Goal: Check status: Check status

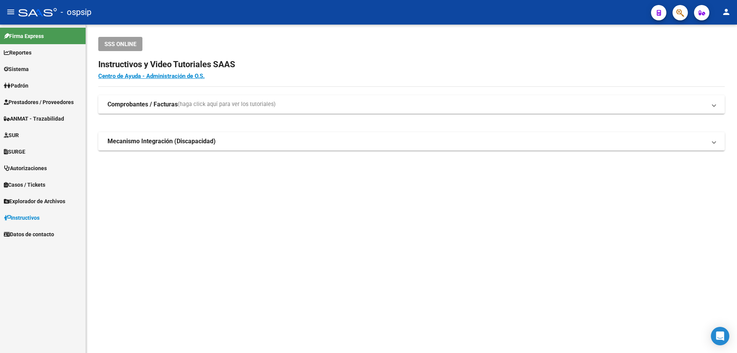
click at [39, 166] on span "Autorizaciones" at bounding box center [25, 168] width 43 height 8
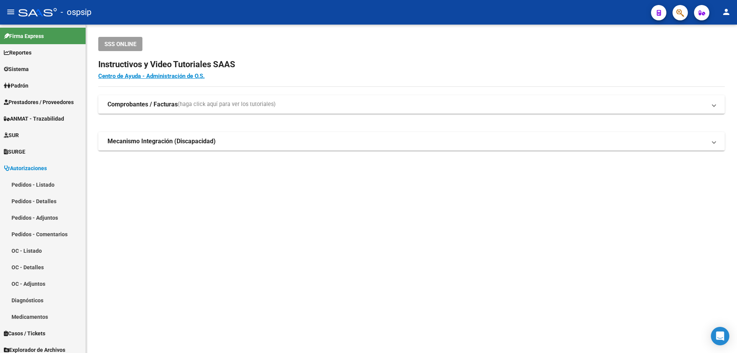
click at [674, 21] on mat-toolbar "menu - ospsip person" at bounding box center [368, 12] width 737 height 25
click at [677, 17] on icon "button" at bounding box center [680, 12] width 8 height 9
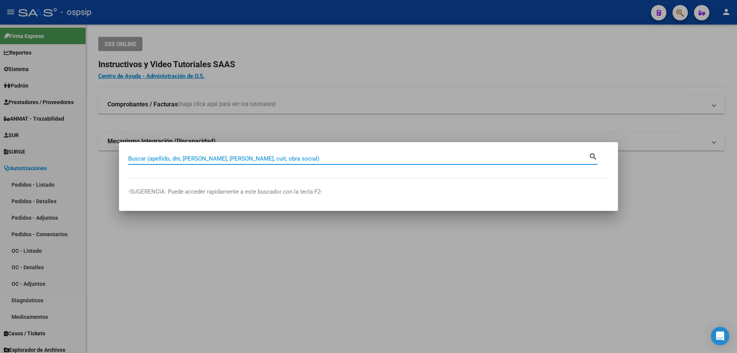
click at [188, 159] on input "Buscar (apellido, dni, [PERSON_NAME], [PERSON_NAME], cuit, obra social)" at bounding box center [358, 158] width 460 height 7
type input "2"
type input "2029082732"
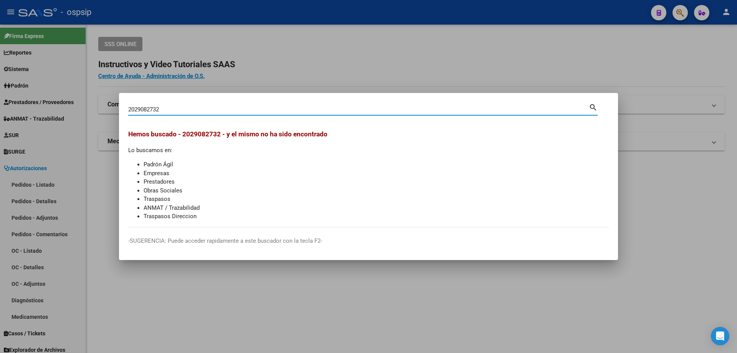
click at [300, 70] on div at bounding box center [368, 176] width 737 height 353
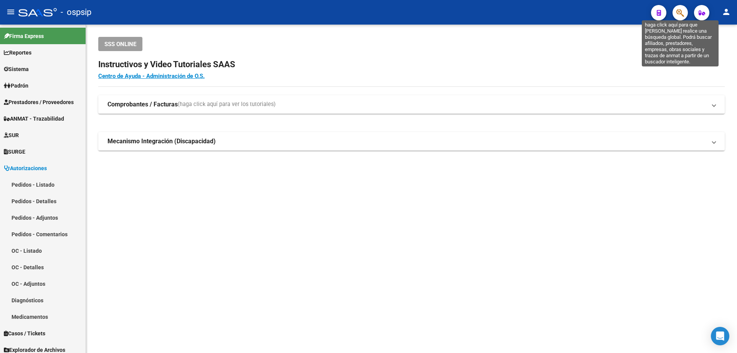
click at [679, 12] on icon "button" at bounding box center [680, 12] width 8 height 9
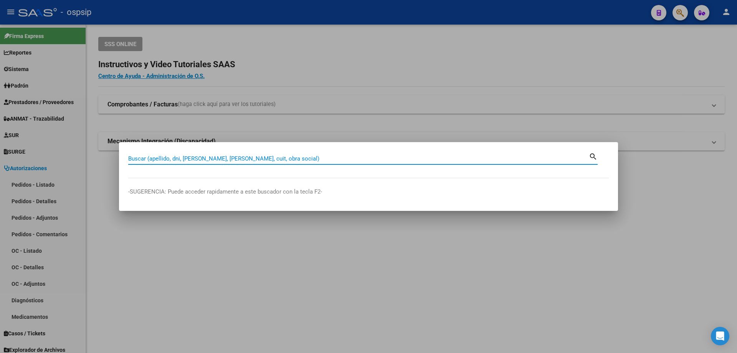
click at [135, 158] on input "Buscar (apellido, dni, [PERSON_NAME], [PERSON_NAME], cuit, obra social)" at bounding box center [358, 158] width 460 height 7
type input "29082736"
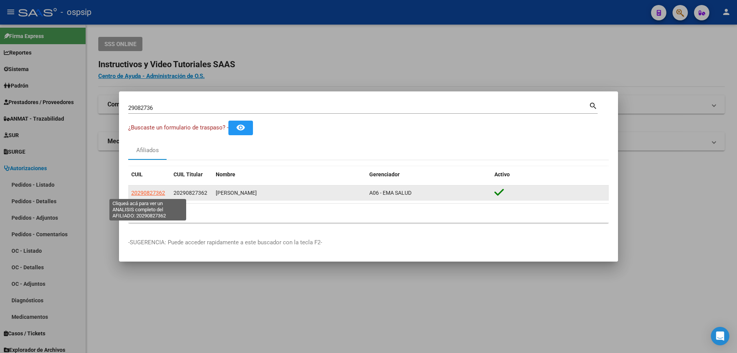
click at [152, 194] on span "20290827362" at bounding box center [148, 193] width 34 height 6
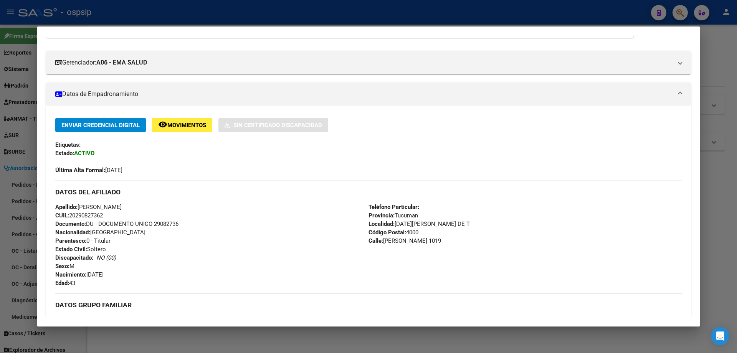
scroll to position [91, 0]
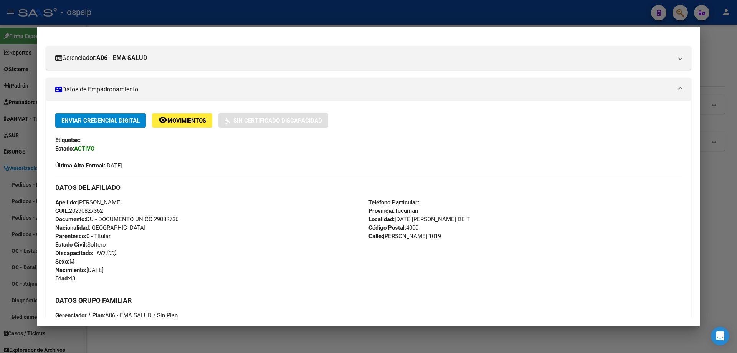
click at [106, 206] on div "Apellido: [PERSON_NAME] CUIL: 20290827362 Documento: DU - DOCUMENTO UNICO 29082…" at bounding box center [211, 240] width 313 height 84
drag, startPoint x: 109, startPoint y: 208, endPoint x: 71, endPoint y: 210, distance: 38.1
click at [71, 210] on div "Apellido: [PERSON_NAME] CUIL: 20290827362 Documento: DU - DOCUMENTO UNICO 29082…" at bounding box center [211, 240] width 313 height 84
copy span "20290827362"
click at [332, 19] on div at bounding box center [368, 176] width 737 height 353
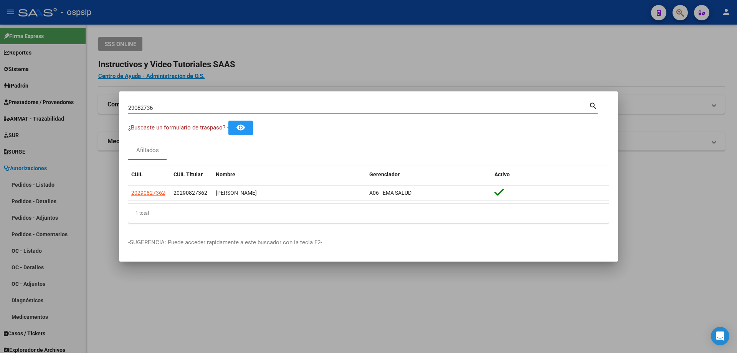
click at [312, 76] on div at bounding box center [368, 176] width 737 height 353
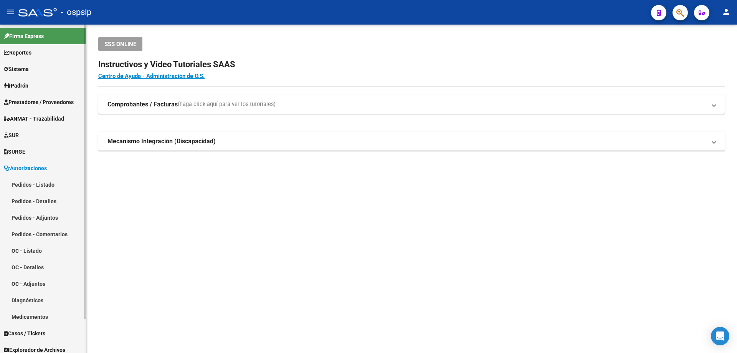
click at [43, 184] on link "Pedidos - Listado" at bounding box center [43, 184] width 86 height 16
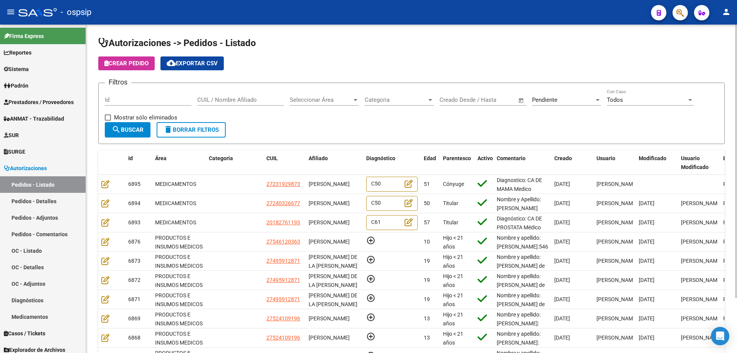
click at [232, 92] on div "CUIL / Nombre Afiliado" at bounding box center [240, 97] width 87 height 16
click at [235, 95] on div "CUIL / Nombre Afiliado" at bounding box center [240, 97] width 87 height 16
click at [240, 99] on input "CUIL / Nombre Afiliado" at bounding box center [240, 99] width 87 height 7
paste input "20290827362"
type input "20290827362"
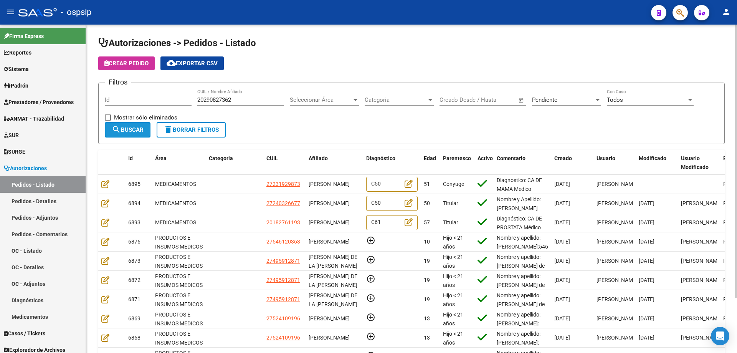
click at [126, 127] on span "search Buscar" at bounding box center [128, 129] width 32 height 7
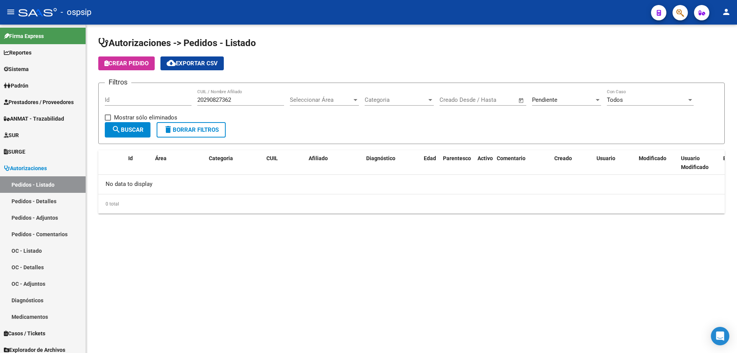
click at [578, 102] on div "Pendiente" at bounding box center [563, 99] width 62 height 7
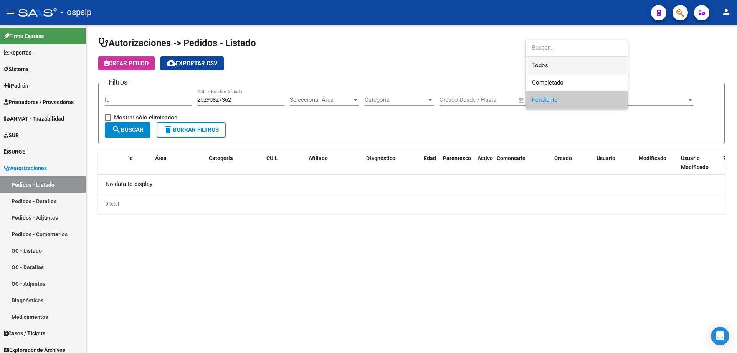
click at [553, 66] on span "Todos" at bounding box center [576, 65] width 89 height 17
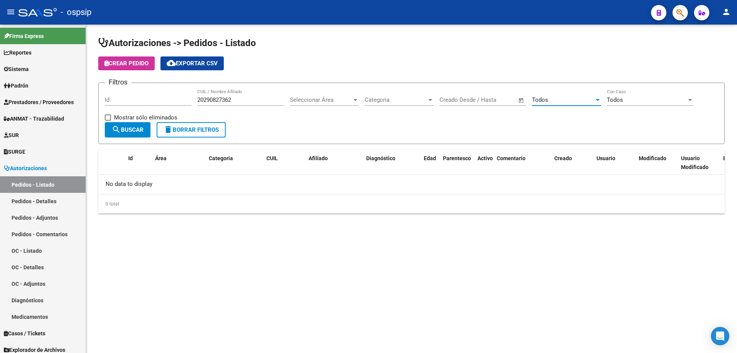
click at [134, 130] on span "search Buscar" at bounding box center [128, 129] width 32 height 7
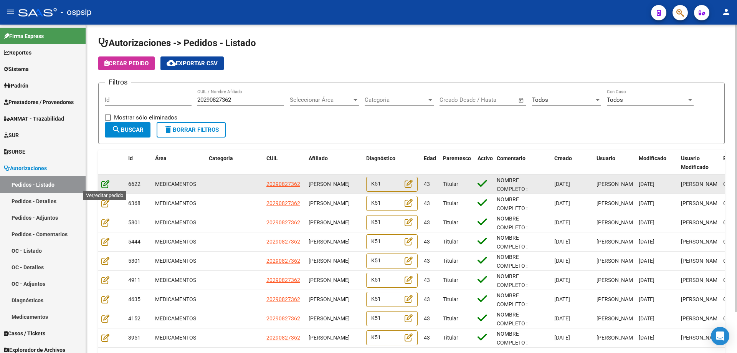
click at [103, 183] on icon at bounding box center [105, 184] width 8 height 8
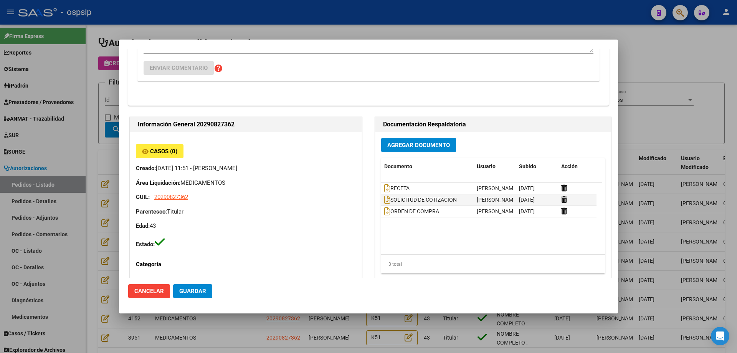
scroll to position [153, 0]
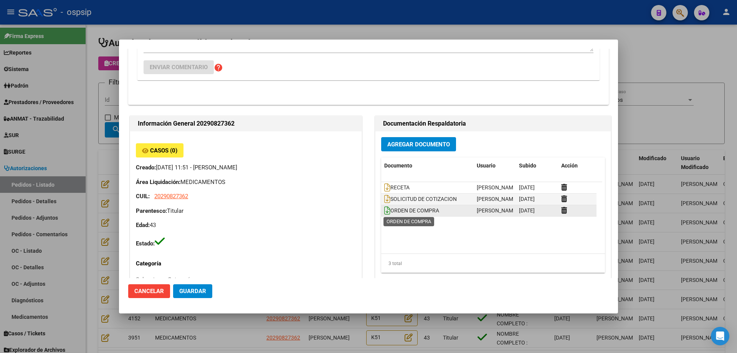
click at [385, 213] on icon at bounding box center [387, 210] width 6 height 8
click at [492, 25] on div at bounding box center [368, 176] width 737 height 353
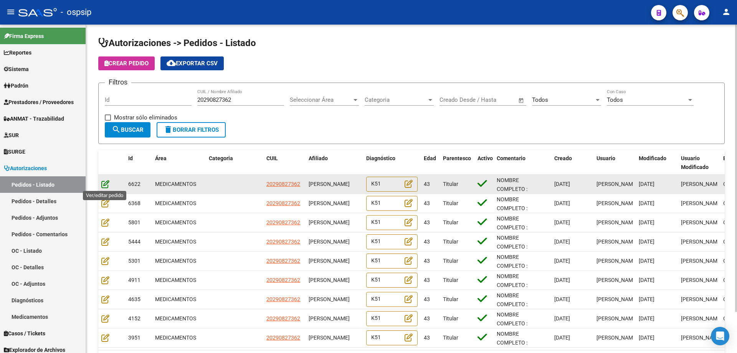
click at [107, 183] on icon at bounding box center [105, 184] width 8 height 8
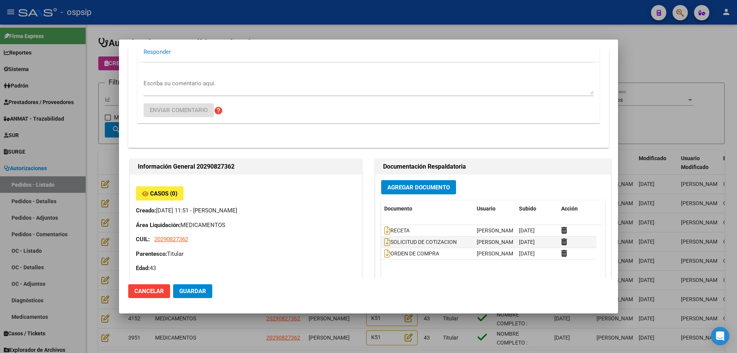
scroll to position [0, 0]
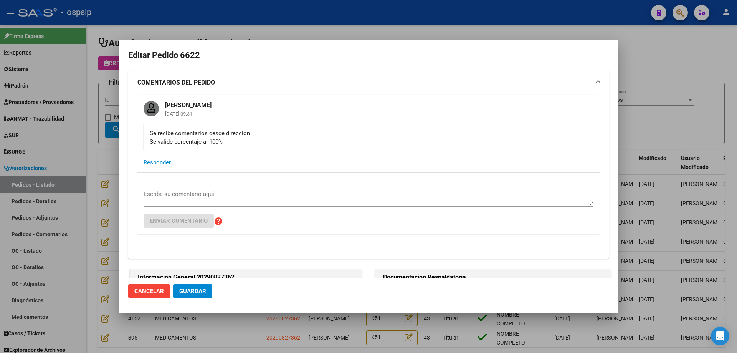
click at [393, 23] on div at bounding box center [368, 176] width 737 height 353
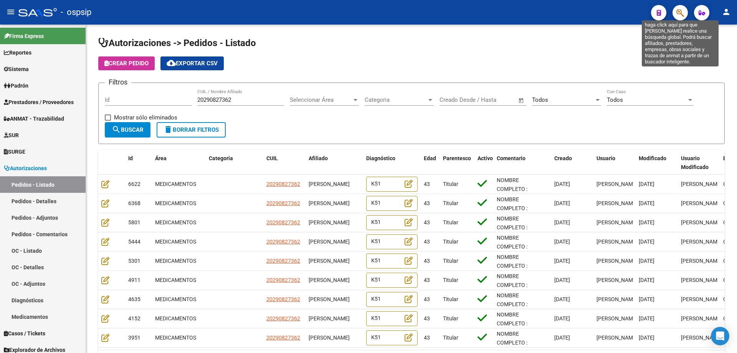
click at [680, 17] on icon "button" at bounding box center [680, 12] width 8 height 9
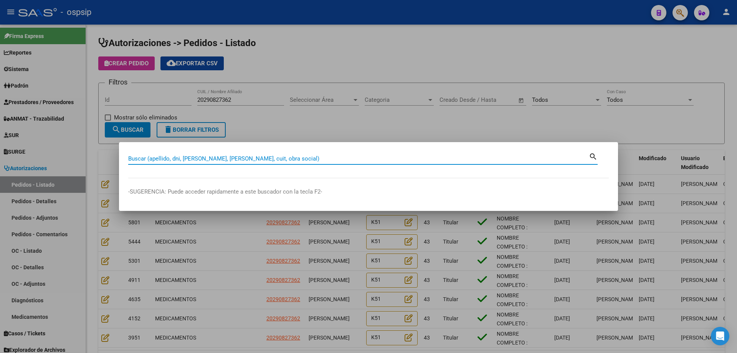
click at [232, 157] on input "Buscar (apellido, dni, [PERSON_NAME], [PERSON_NAME], cuit, obra social)" at bounding box center [358, 158] width 460 height 7
type input "30627026"
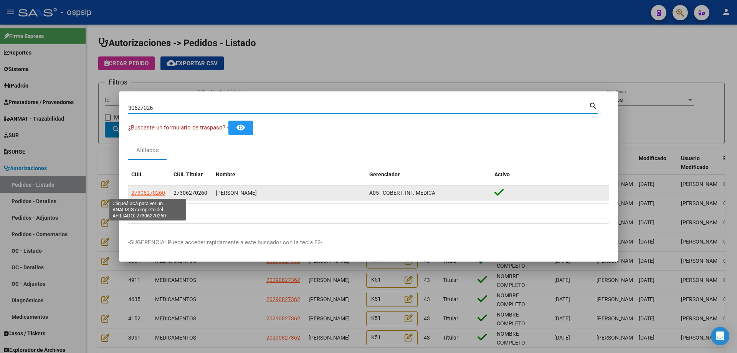
click at [152, 191] on span "27306270260" at bounding box center [148, 193] width 34 height 6
type textarea "27306270260"
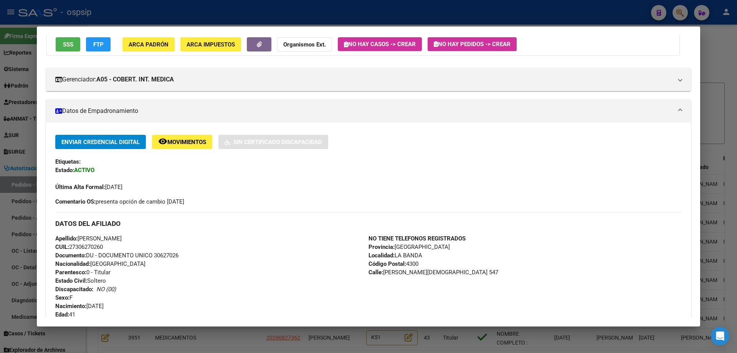
scroll to position [77, 0]
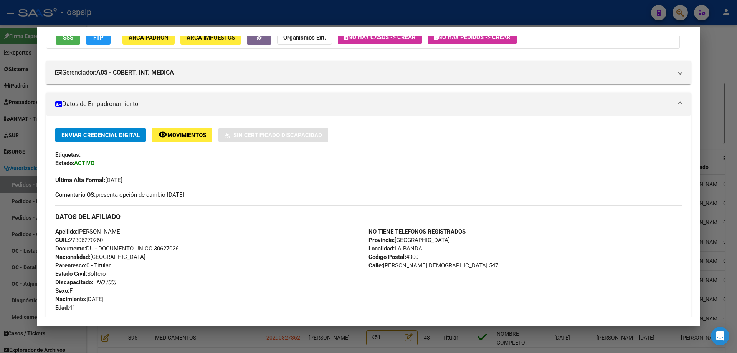
drag, startPoint x: 106, startPoint y: 239, endPoint x: 72, endPoint y: 240, distance: 34.2
click at [72, 240] on span "CUIL: 27306270260" at bounding box center [79, 239] width 48 height 7
copy span "27306270260"
click at [317, 13] on div at bounding box center [368, 176] width 737 height 353
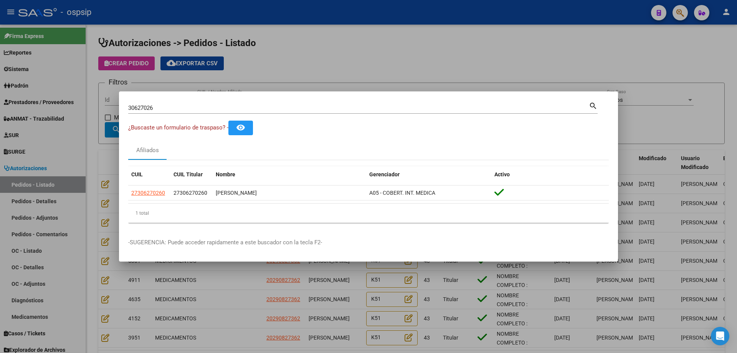
click at [308, 84] on div at bounding box center [368, 176] width 737 height 353
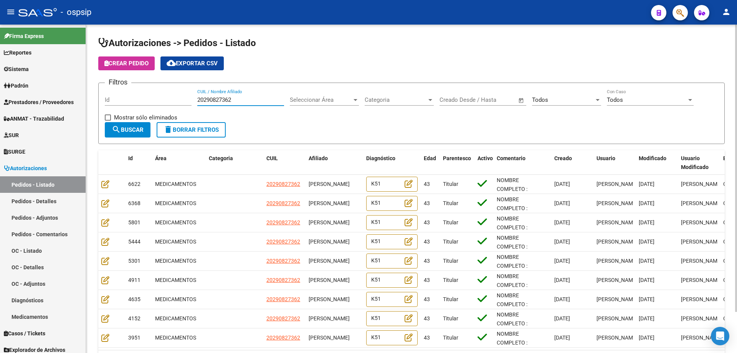
drag, startPoint x: 239, startPoint y: 97, endPoint x: 188, endPoint y: 99, distance: 51.1
click at [188, 99] on div "Filtros Id 20290827362 CUIL / Nombre Afiliado Seleccionar Área Seleccionar Área…" at bounding box center [411, 105] width 613 height 33
click at [201, 101] on input "CUIL / Nombre Afiliado" at bounding box center [240, 99] width 87 height 7
paste input "27306270260"
type input "27306270260"
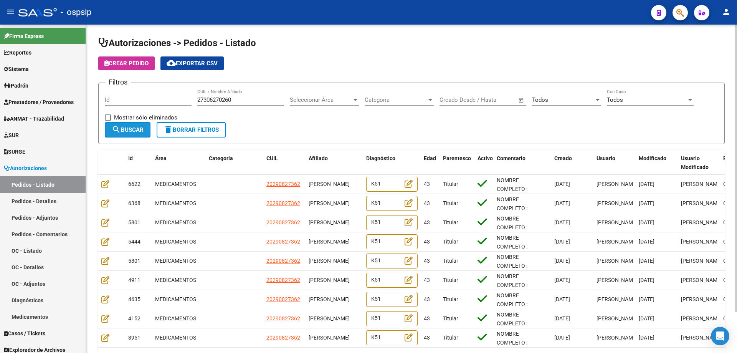
click at [126, 133] on button "search Buscar" at bounding box center [128, 129] width 46 height 15
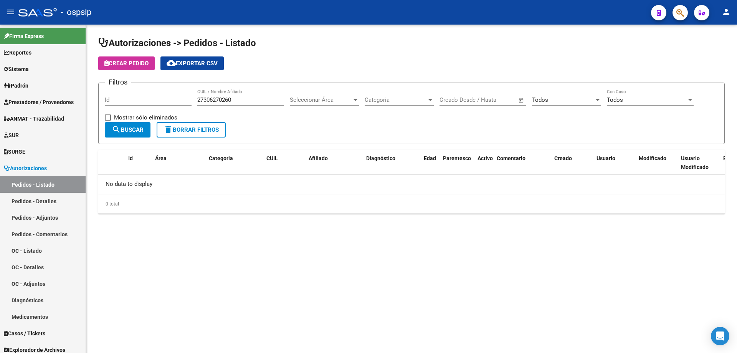
click at [565, 100] on div "Todos" at bounding box center [563, 99] width 62 height 7
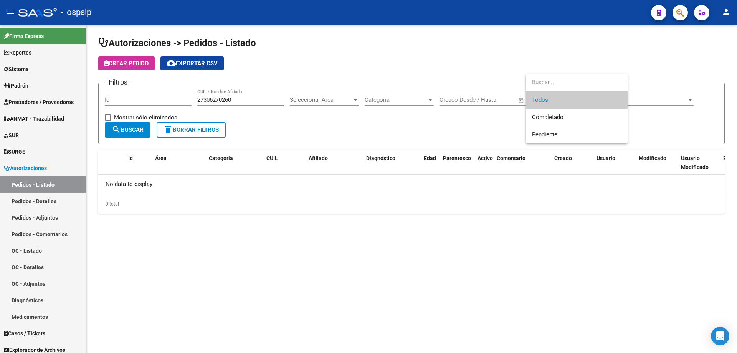
click at [564, 89] on input "dropdown search" at bounding box center [577, 82] width 102 height 17
click at [564, 119] on span "Completado" at bounding box center [576, 117] width 89 height 17
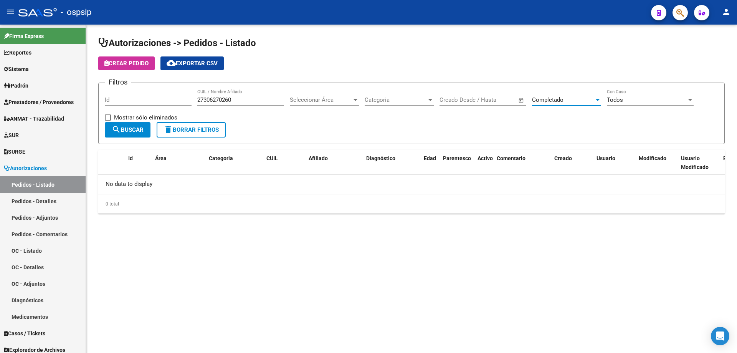
click at [129, 129] on span "search Buscar" at bounding box center [128, 129] width 32 height 7
click at [552, 97] on span "Completado" at bounding box center [547, 99] width 31 height 7
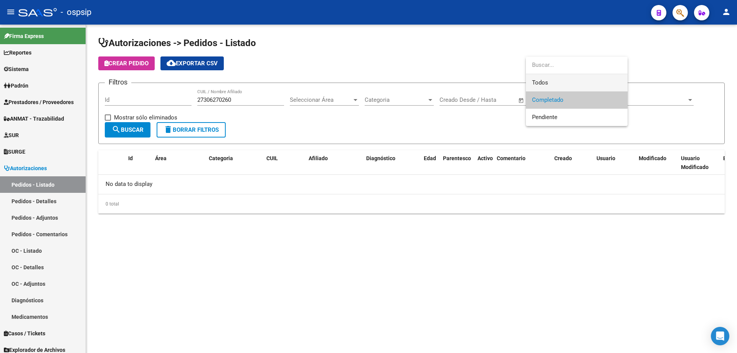
click at [550, 82] on span "Todos" at bounding box center [576, 82] width 89 height 17
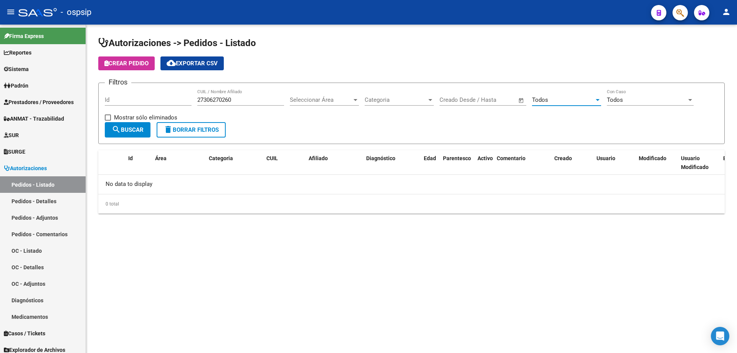
click at [116, 130] on mat-icon "search" at bounding box center [116, 129] width 9 height 9
drag, startPoint x: 242, startPoint y: 98, endPoint x: 193, endPoint y: 99, distance: 49.1
click at [195, 99] on div "Filtros Id 27306270260 CUIL / Nombre Afiliado Seleccionar Área Seleccionar Área…" at bounding box center [411, 105] width 613 height 33
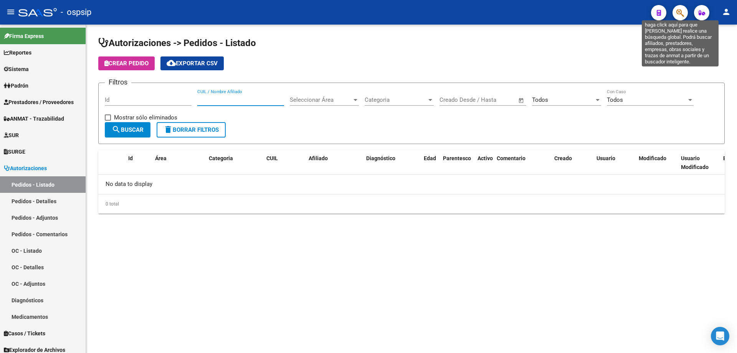
click at [681, 14] on icon "button" at bounding box center [680, 12] width 8 height 9
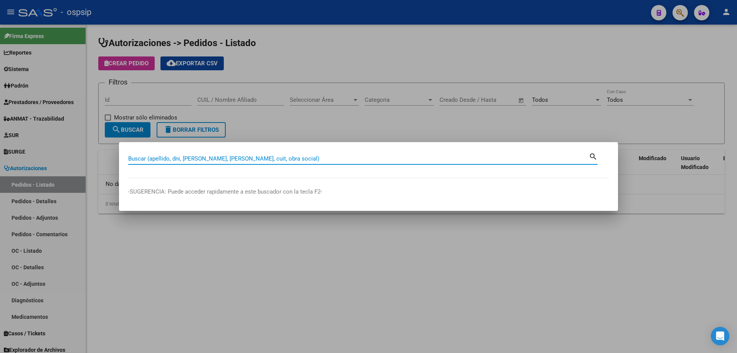
click at [204, 159] on input "Buscar (apellido, dni, [PERSON_NAME], [PERSON_NAME], cuit, obra social)" at bounding box center [358, 158] width 460 height 7
type input "59958169"
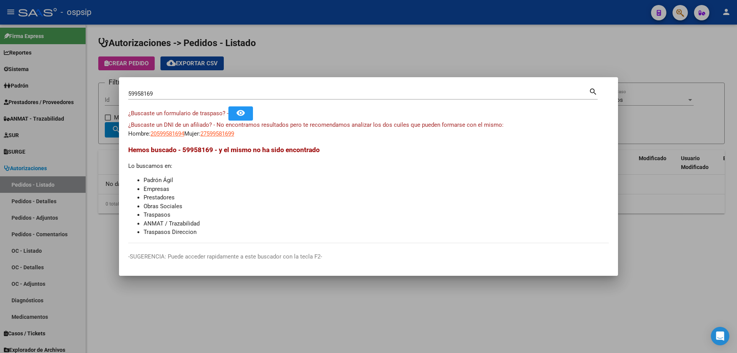
click at [429, 48] on div at bounding box center [368, 176] width 737 height 353
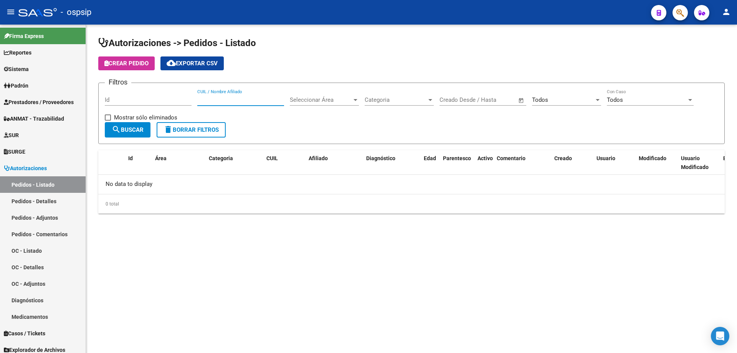
click at [217, 100] on input "CUIL / Nombre Afiliado" at bounding box center [240, 99] width 87 height 7
type input "[PERSON_NAME]"
click at [576, 103] on div "Todos" at bounding box center [563, 99] width 62 height 7
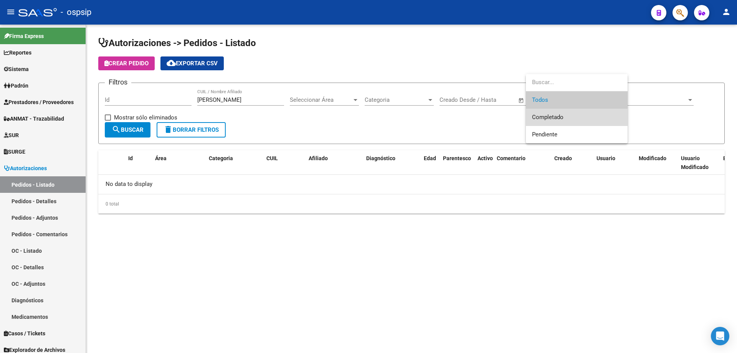
click at [573, 117] on span "Completado" at bounding box center [576, 117] width 89 height 17
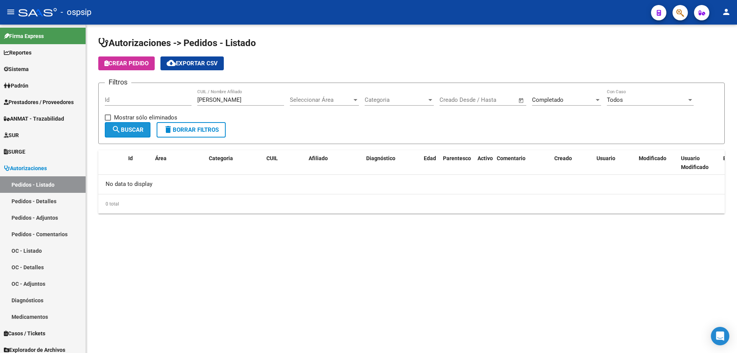
click at [124, 129] on span "search Buscar" at bounding box center [128, 129] width 32 height 7
drag, startPoint x: 236, startPoint y: 101, endPoint x: 188, endPoint y: 97, distance: 47.7
click at [188, 97] on div "Filtros Id [PERSON_NAME] / Nombre Afiliado Seleccionar Área Seleccionar Área Ca…" at bounding box center [411, 105] width 613 height 33
click at [212, 102] on input "CUIL / Nombre Afiliado" at bounding box center [240, 99] width 87 height 7
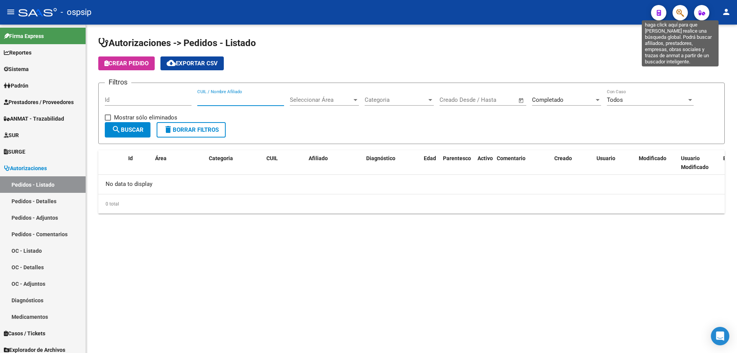
click at [678, 15] on icon "button" at bounding box center [680, 12] width 8 height 9
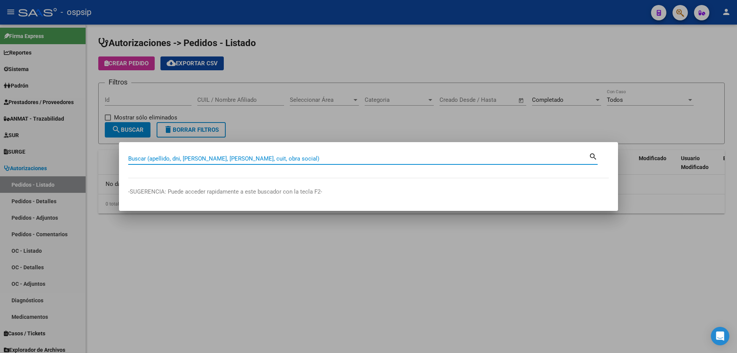
click at [272, 156] on input "Buscar (apellido, dni, [PERSON_NAME], [PERSON_NAME], cuit, obra social)" at bounding box center [358, 158] width 460 height 7
type input "46156939"
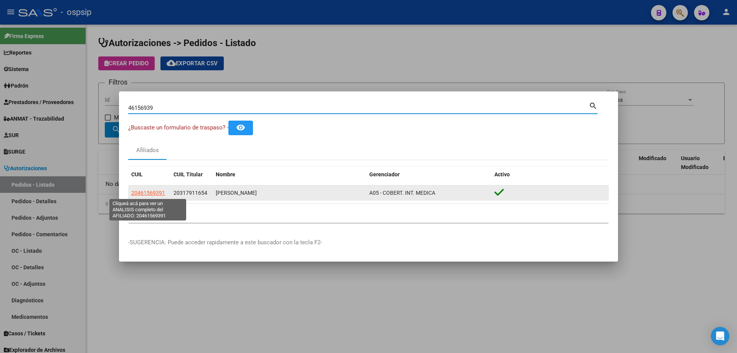
click at [148, 194] on span "20461569391" at bounding box center [148, 193] width 34 height 6
type textarea "20461569391"
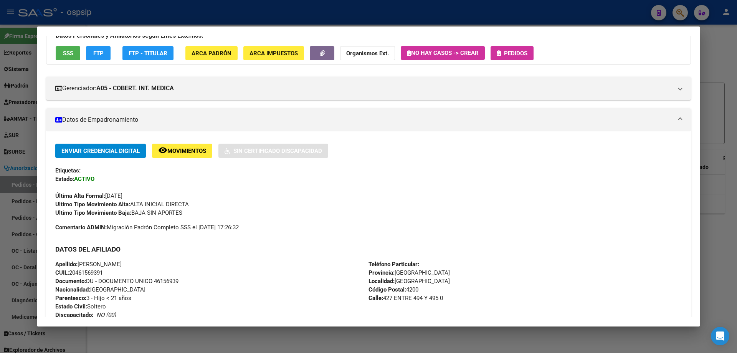
scroll to position [71, 0]
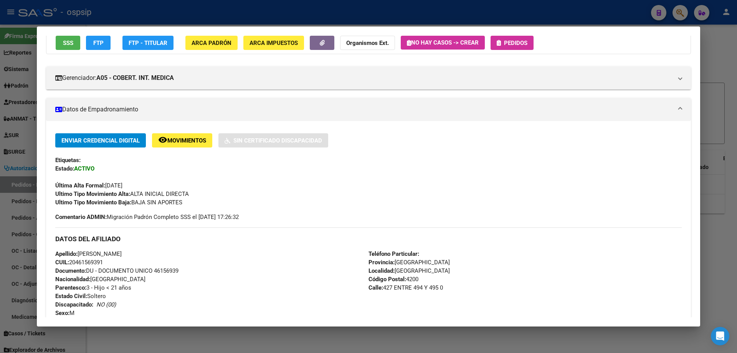
drag, startPoint x: 106, startPoint y: 262, endPoint x: 72, endPoint y: 262, distance: 34.2
click at [72, 262] on div "Apellido: [PERSON_NAME]: 20461569391 Documento: DU - DOCUMENTO UNICO 46156939 N…" at bounding box center [211, 291] width 313 height 84
copy span "20461569391"
click at [283, 16] on div at bounding box center [368, 176] width 737 height 353
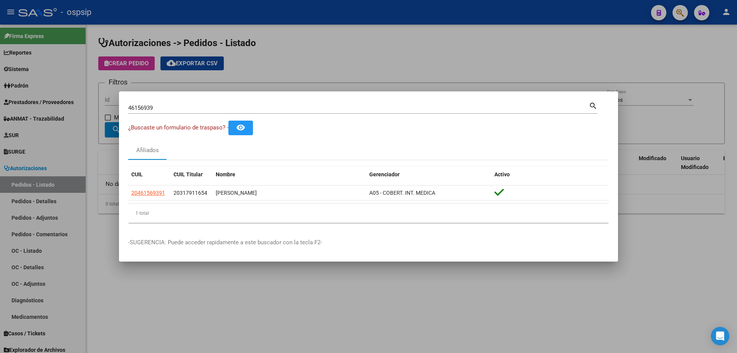
click at [282, 36] on div at bounding box center [368, 176] width 737 height 353
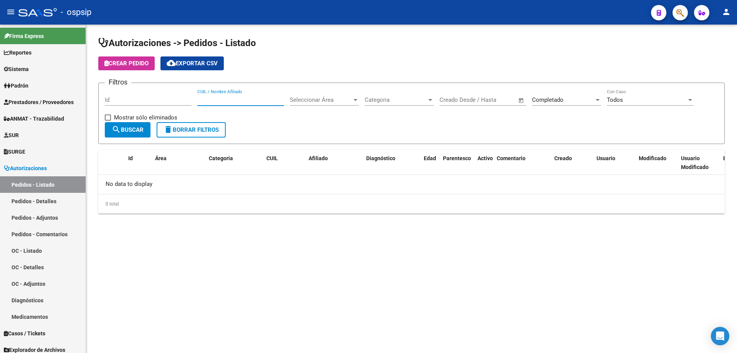
click at [207, 99] on input "CUIL / Nombre Afiliado" at bounding box center [240, 99] width 87 height 7
paste input "20461569391"
type input "20461569391"
click at [136, 133] on span "search Buscar" at bounding box center [128, 129] width 32 height 7
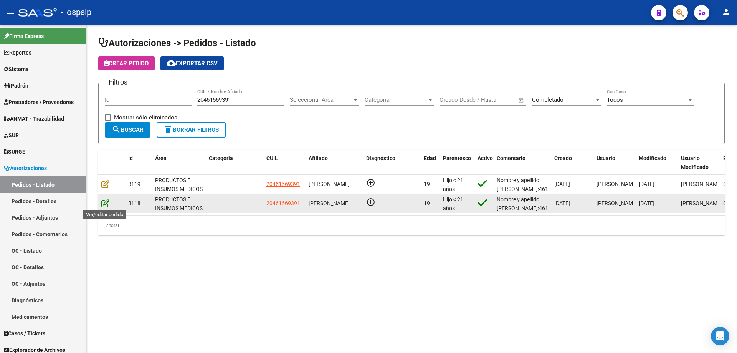
click at [104, 204] on icon at bounding box center [105, 203] width 8 height 8
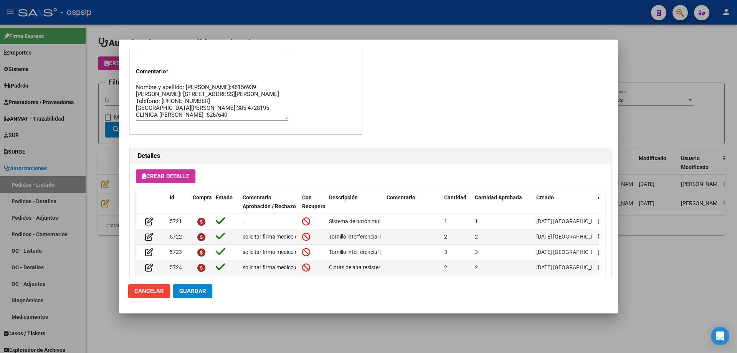
scroll to position [422, 0]
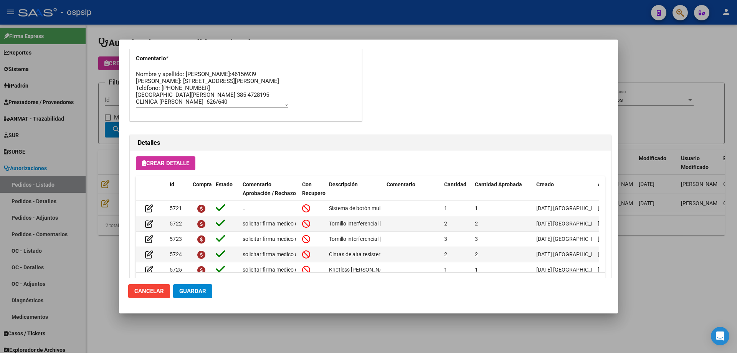
click at [387, 25] on div at bounding box center [368, 176] width 737 height 353
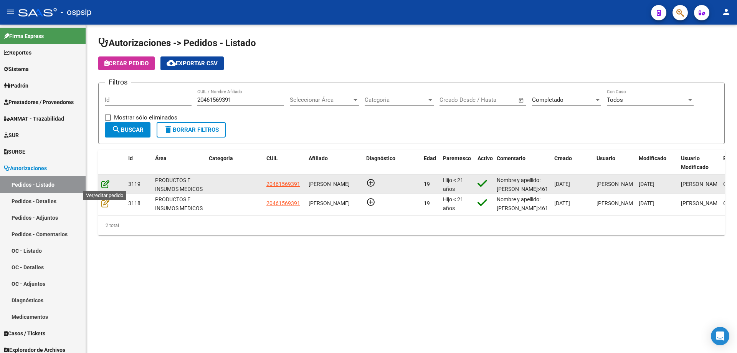
click at [107, 184] on icon at bounding box center [105, 184] width 8 height 8
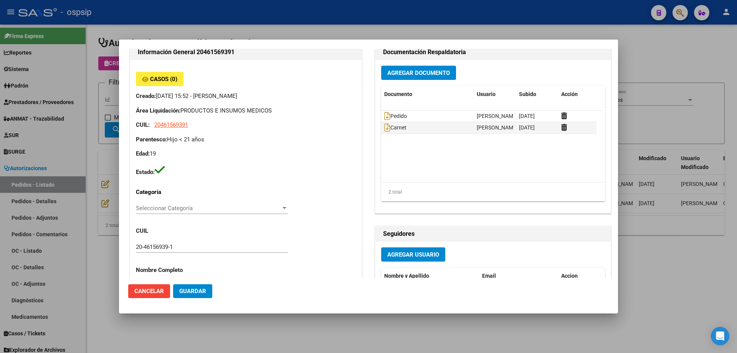
scroll to position [224, 0]
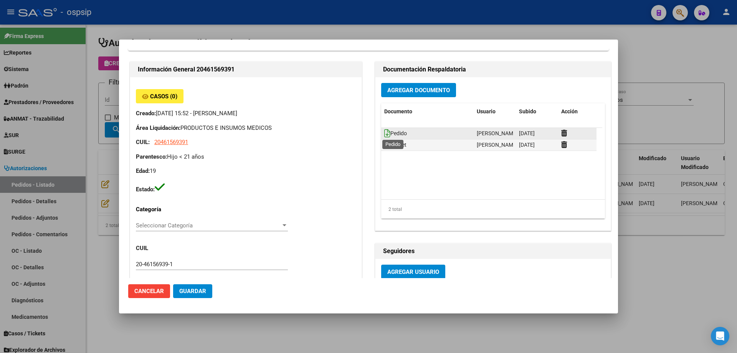
click at [384, 131] on icon at bounding box center [387, 133] width 6 height 8
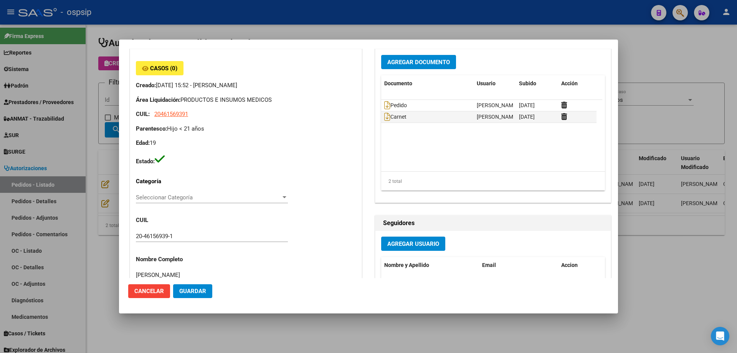
scroll to position [230, 0]
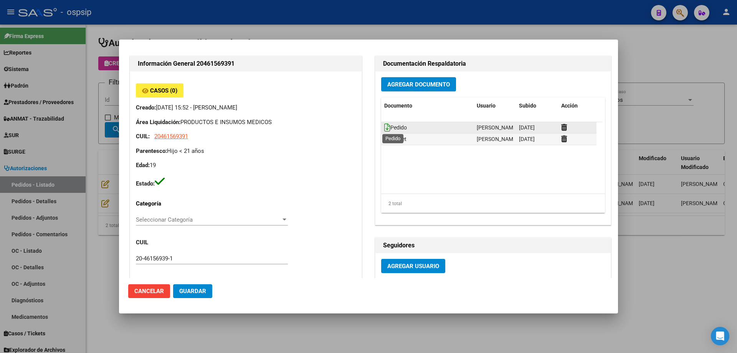
click at [384, 129] on icon at bounding box center [387, 127] width 6 height 8
click at [385, 139] on icon at bounding box center [387, 139] width 6 height 8
click at [532, 25] on div at bounding box center [368, 176] width 737 height 353
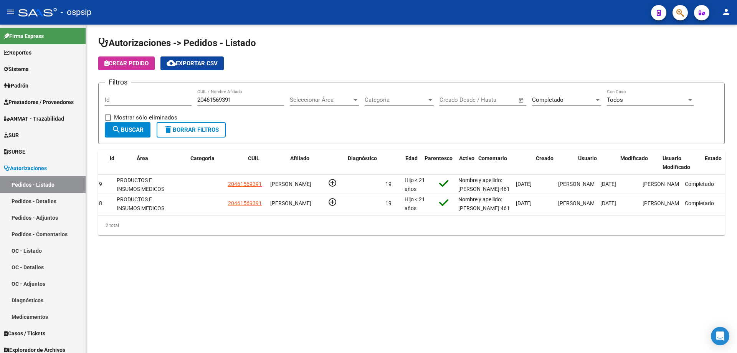
scroll to position [0, 0]
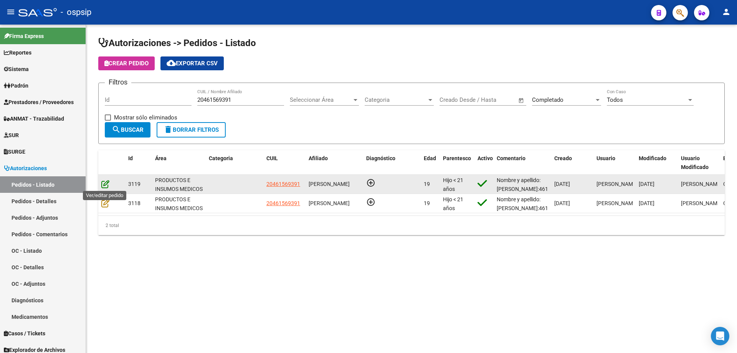
click at [102, 185] on icon at bounding box center [105, 184] width 8 height 8
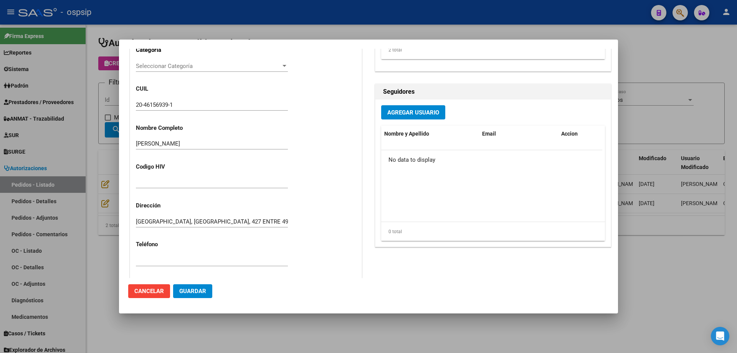
scroll to position [499, 0]
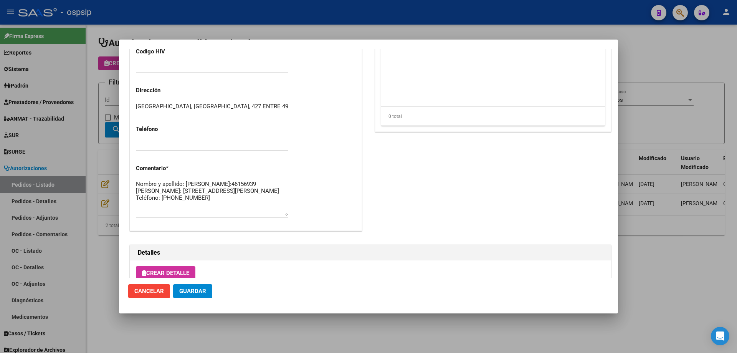
click at [345, 38] on div at bounding box center [368, 176] width 737 height 353
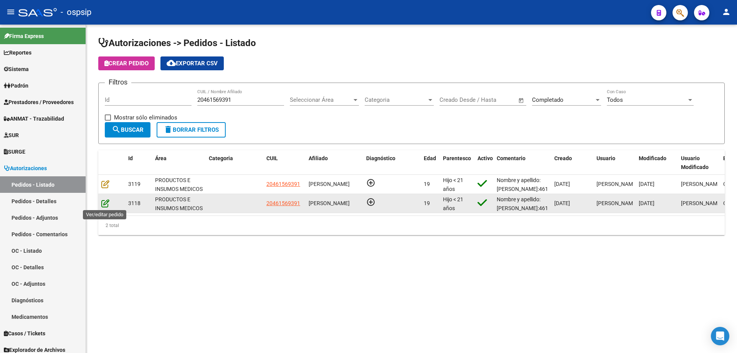
click at [106, 203] on icon at bounding box center [105, 203] width 8 height 8
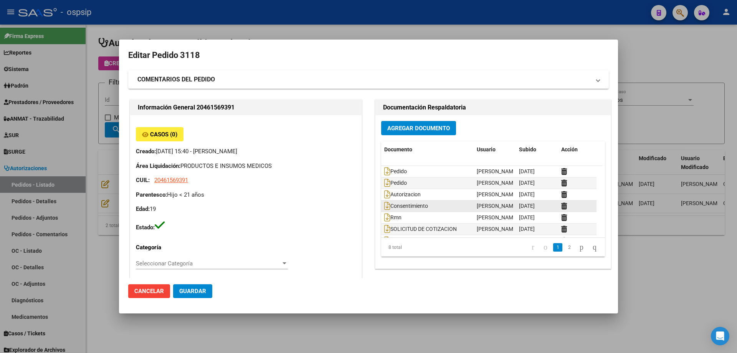
scroll to position [23, 0]
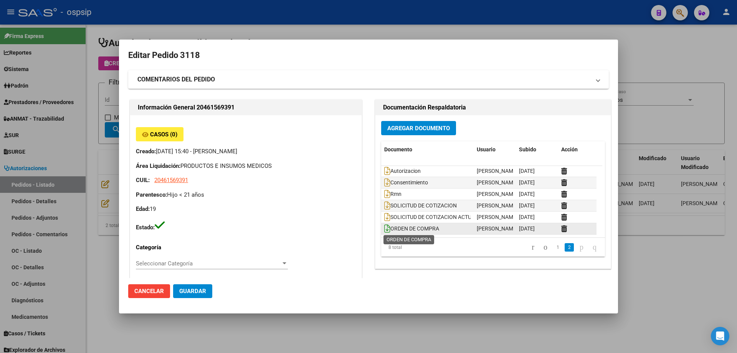
click at [384, 228] on icon at bounding box center [387, 228] width 6 height 8
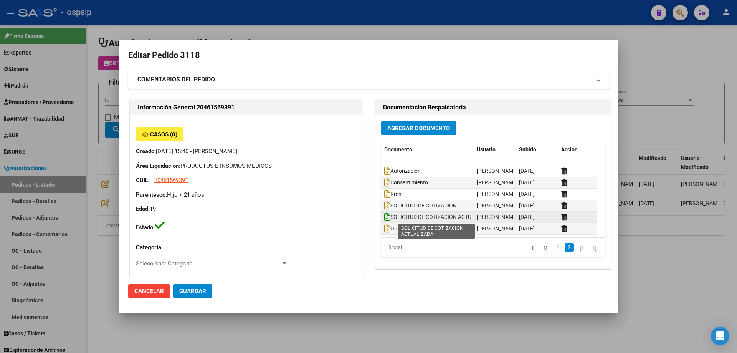
click at [384, 215] on icon at bounding box center [387, 217] width 6 height 8
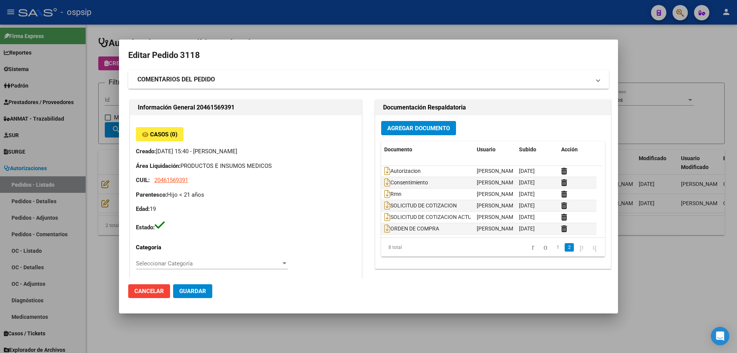
click at [386, 21] on div at bounding box center [368, 176] width 737 height 353
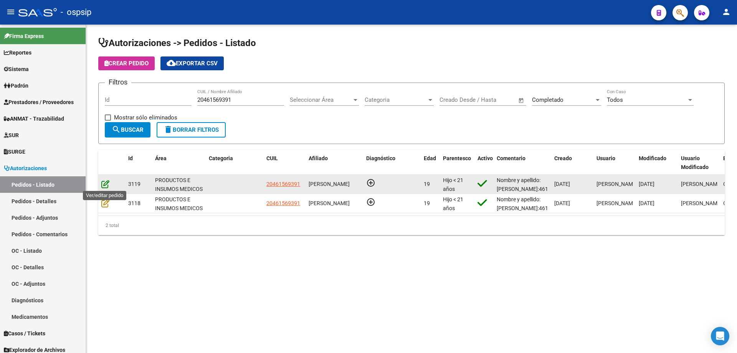
click at [106, 186] on icon at bounding box center [105, 184] width 8 height 8
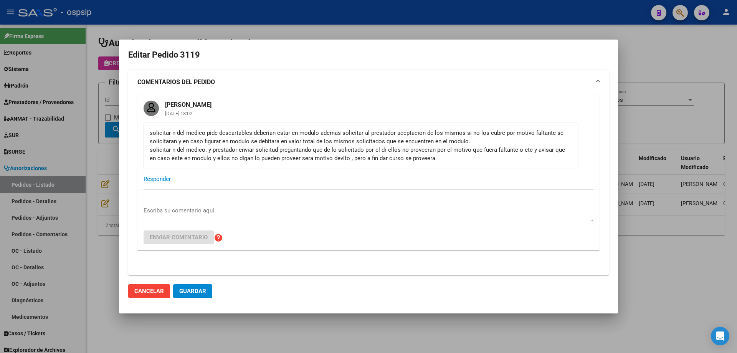
scroll to position [0, 0]
click at [348, 26] on div at bounding box center [368, 176] width 737 height 353
